Goal: Find specific page/section: Find specific page/section

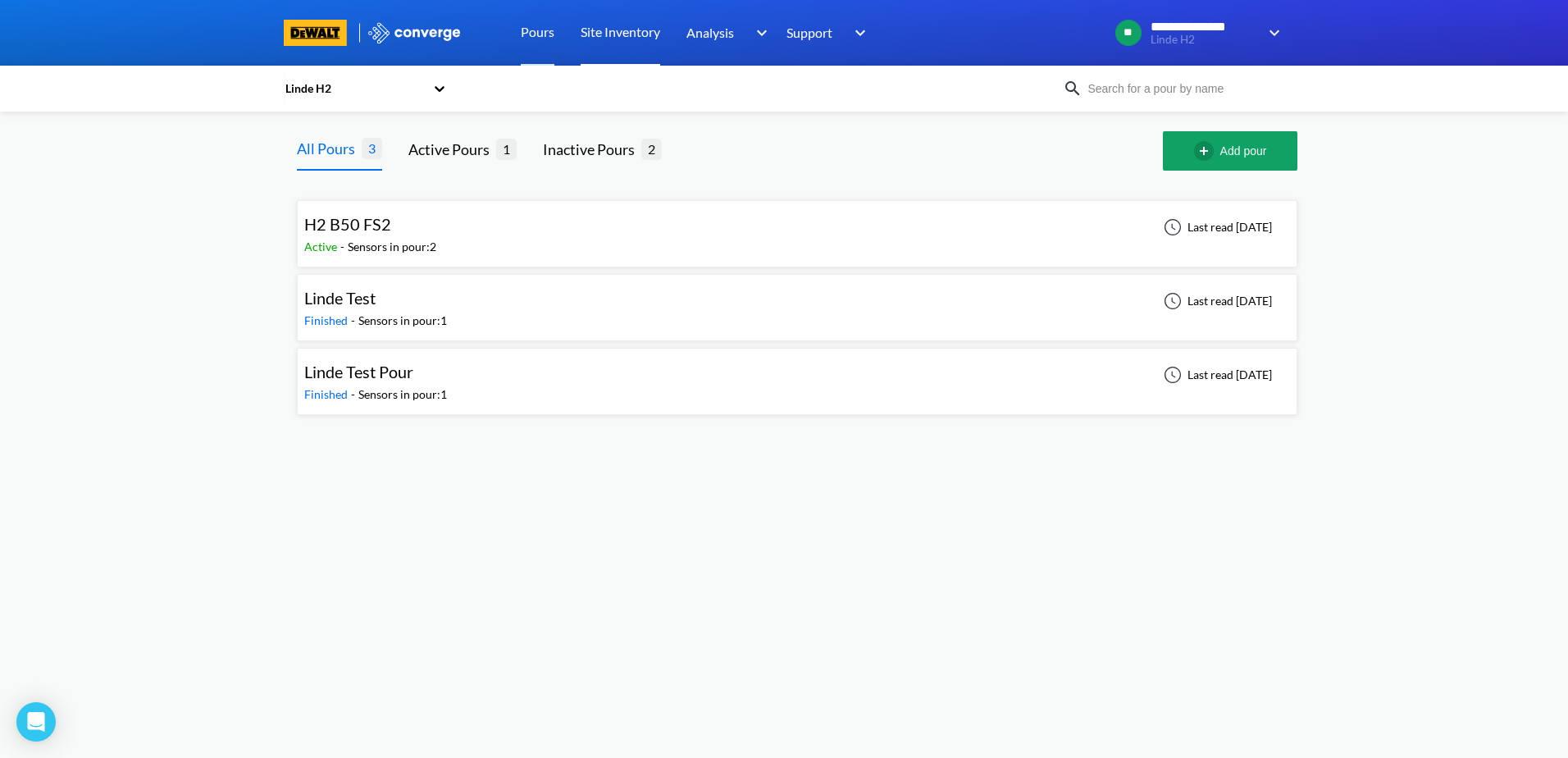
click at [619, 37] on link "Site Inventory" at bounding box center [620, 33] width 80 height 66
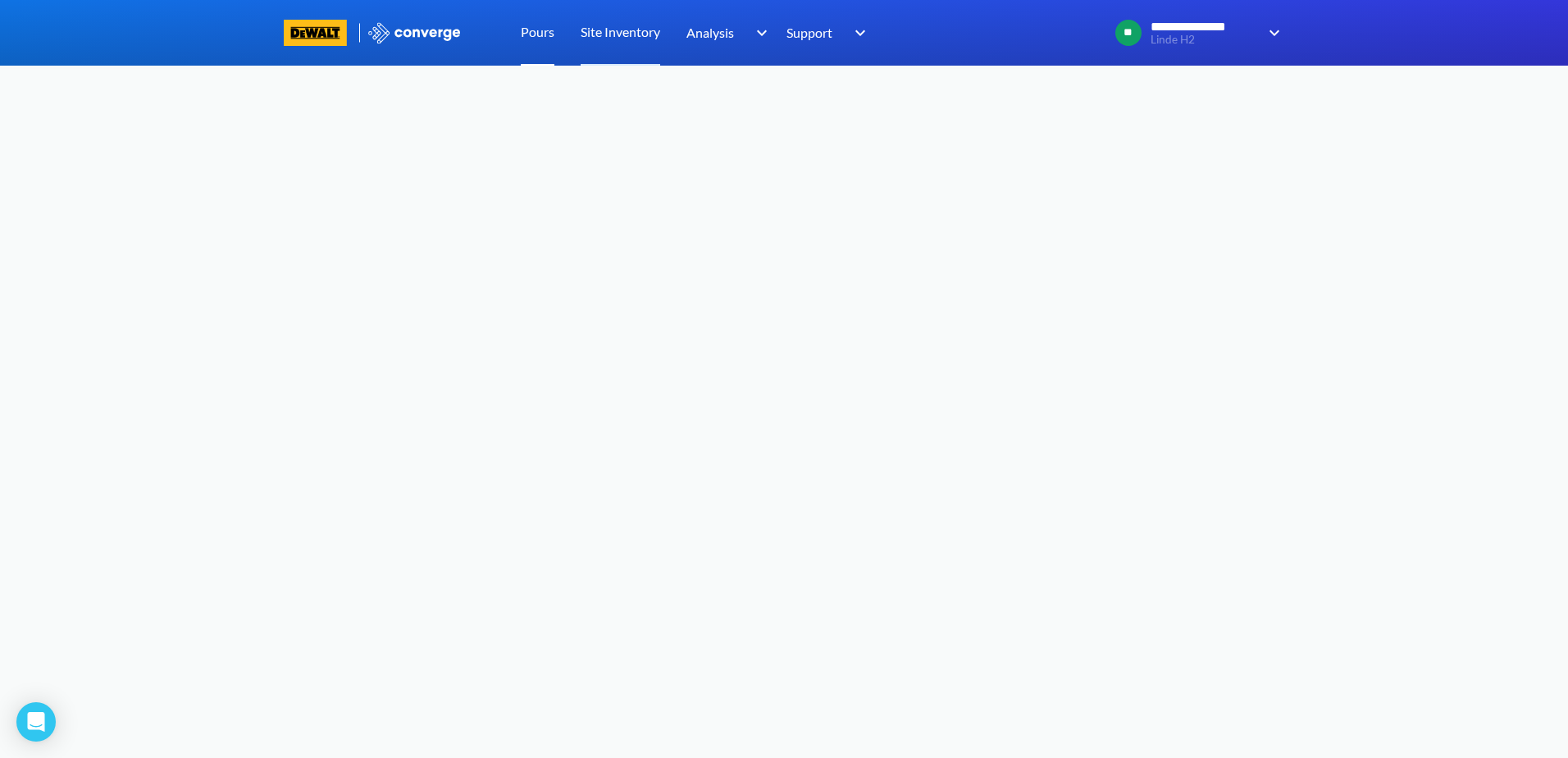
click at [526, 36] on link "Pours" at bounding box center [538, 33] width 34 height 66
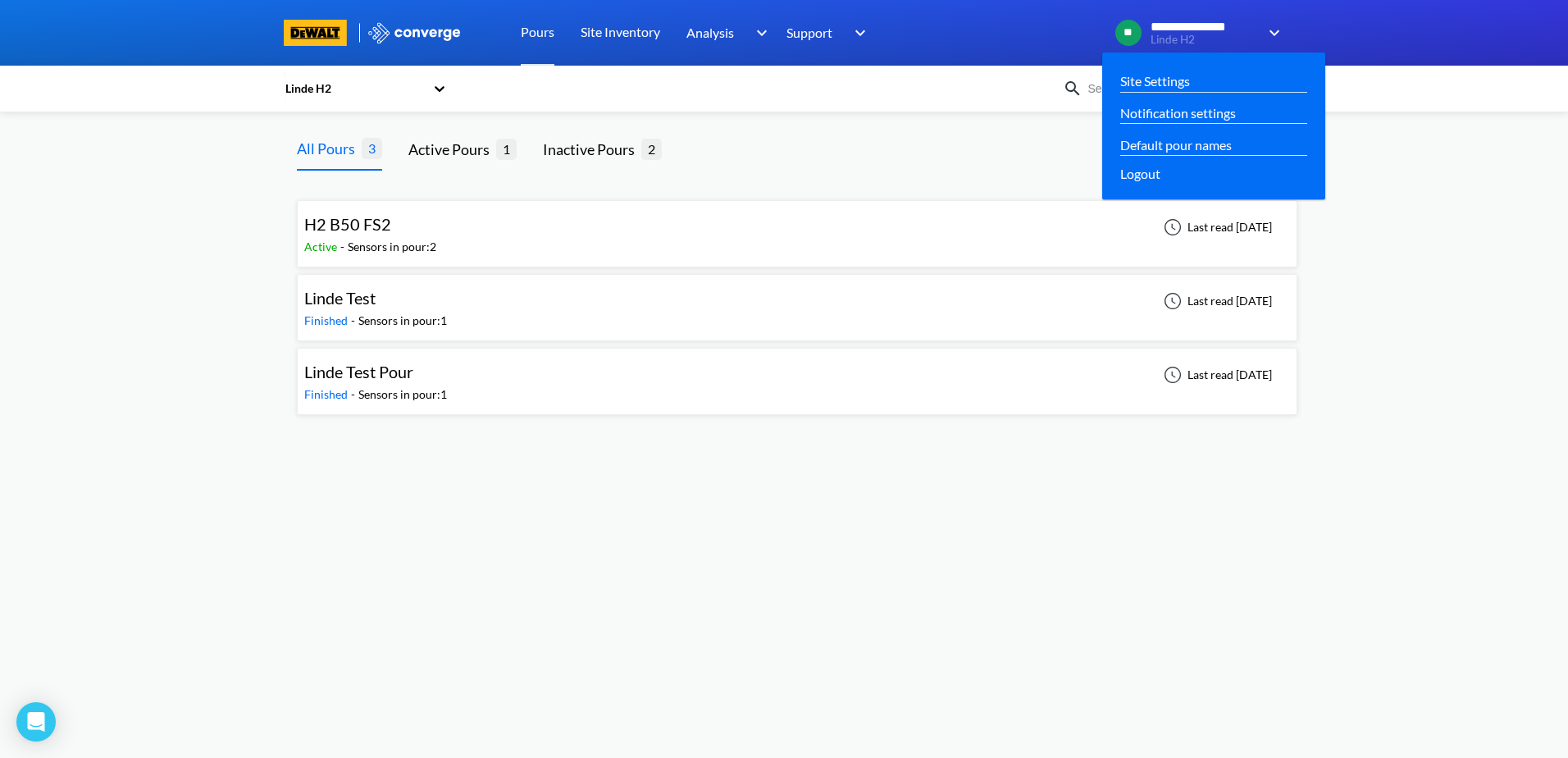
click at [1248, 24] on span "**********" at bounding box center [1204, 27] width 107 height 15
click at [1155, 77] on link "Site Settings" at bounding box center [1155, 81] width 70 height 21
click at [1278, 32] on img at bounding box center [1271, 32] width 26 height 20
click at [1178, 76] on link "Site Settings" at bounding box center [1155, 81] width 70 height 21
